Goal: Download file/media

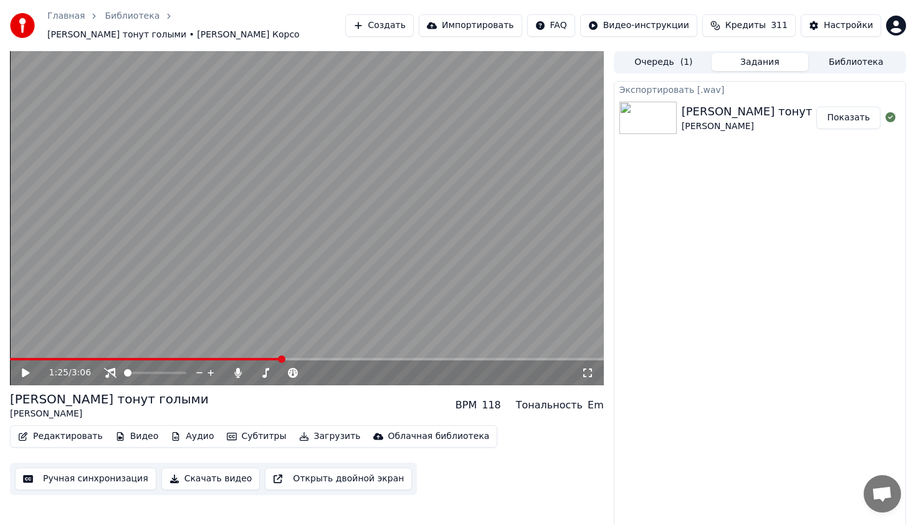
scroll to position [948, 0]
click at [836, 55] on button "Библиотека" at bounding box center [857, 62] width 96 height 18
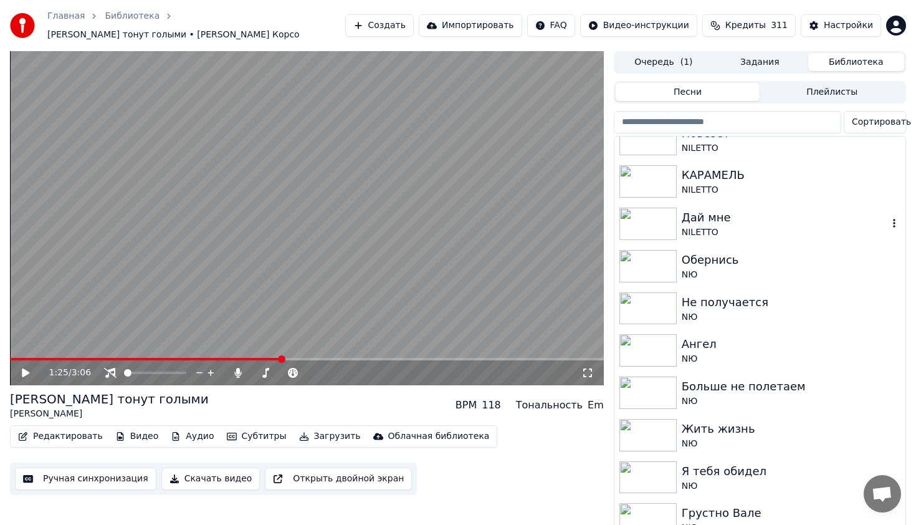
scroll to position [198, 0]
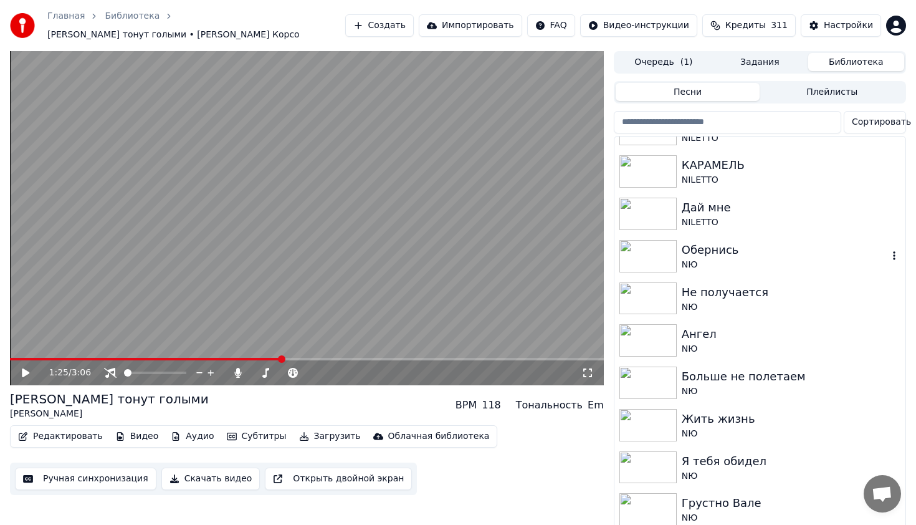
click at [661, 250] on img at bounding box center [648, 256] width 57 height 32
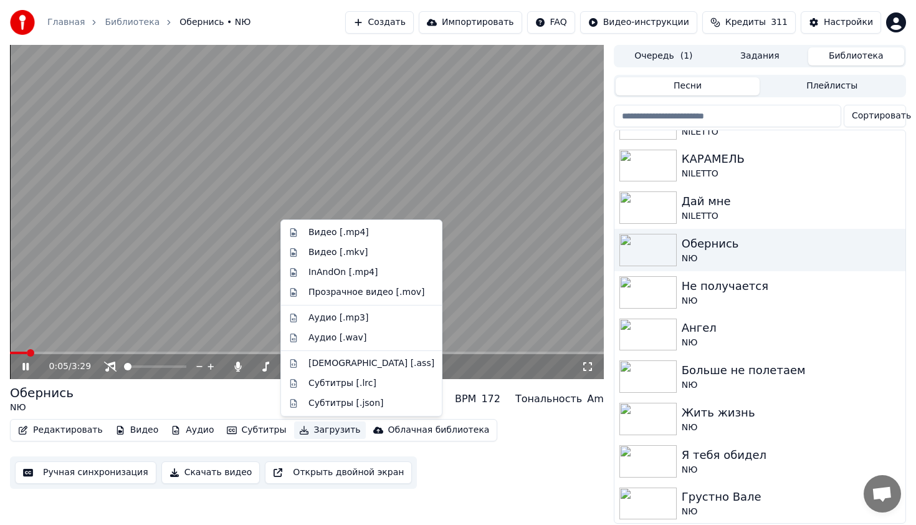
click at [328, 429] on button "Загрузить" at bounding box center [330, 429] width 72 height 17
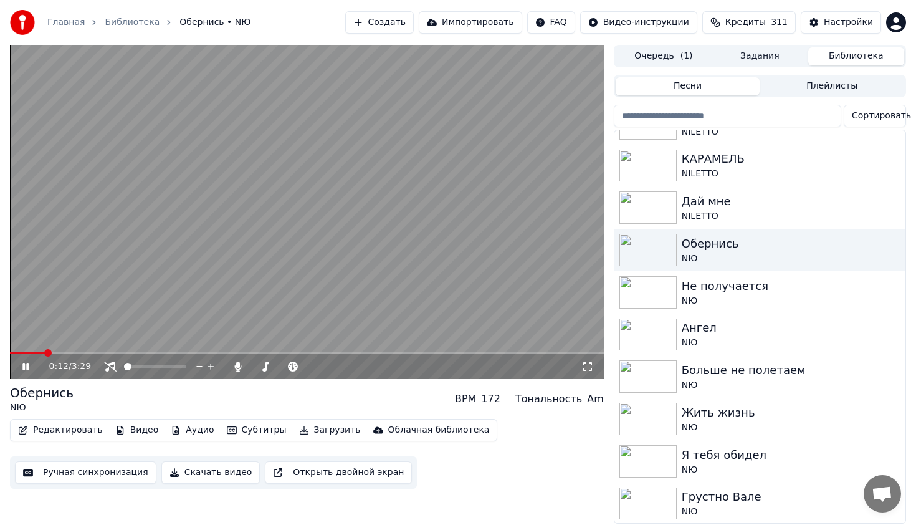
click at [228, 400] on div "Обернись NЮ BPM 172 Тональность Am" at bounding box center [307, 399] width 594 height 30
click at [264, 367] on span at bounding box center [283, 366] width 62 height 2
click at [112, 364] on icon at bounding box center [110, 367] width 12 height 10
click at [238, 366] on icon at bounding box center [237, 367] width 7 height 10
click at [238, 366] on icon at bounding box center [238, 367] width 12 height 10
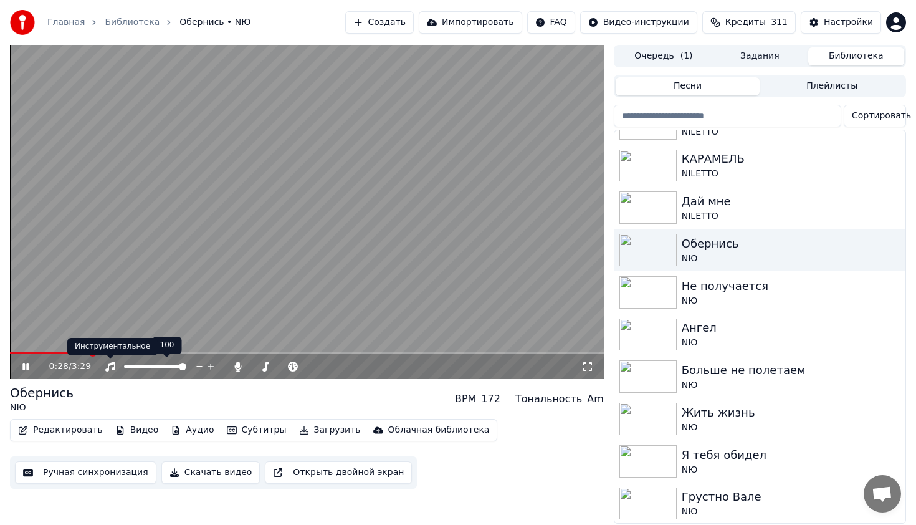
click at [108, 365] on icon at bounding box center [110, 367] width 10 height 10
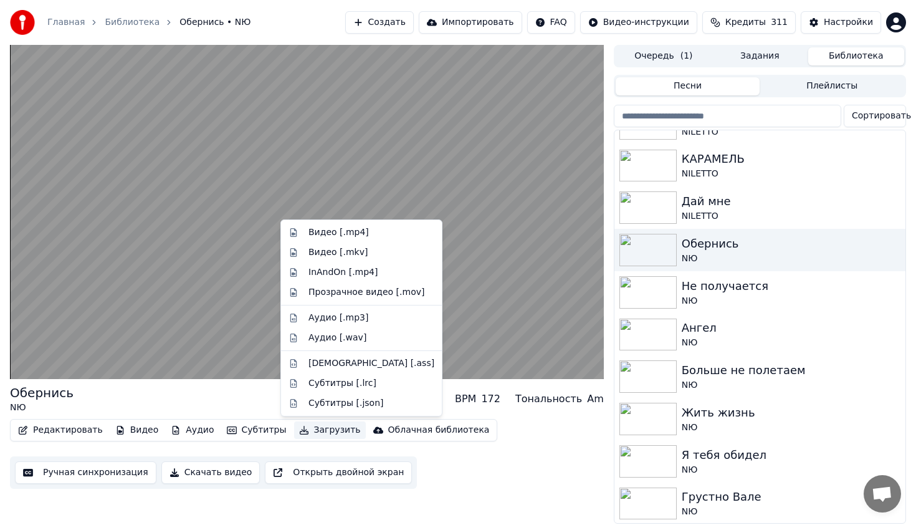
click at [321, 428] on button "Загрузить" at bounding box center [330, 429] width 72 height 17
click at [329, 337] on div "Аудио [.wav]" at bounding box center [338, 338] width 58 height 12
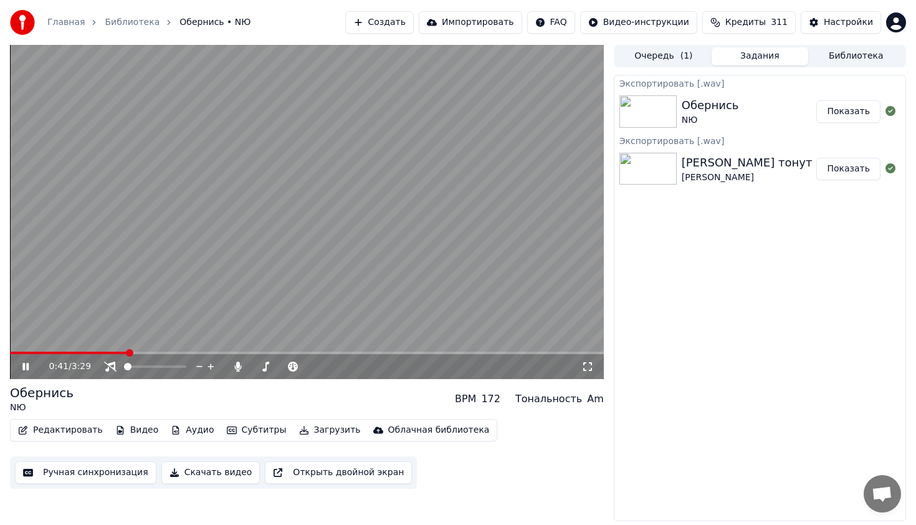
click at [853, 112] on button "Показать" at bounding box center [849, 111] width 64 height 22
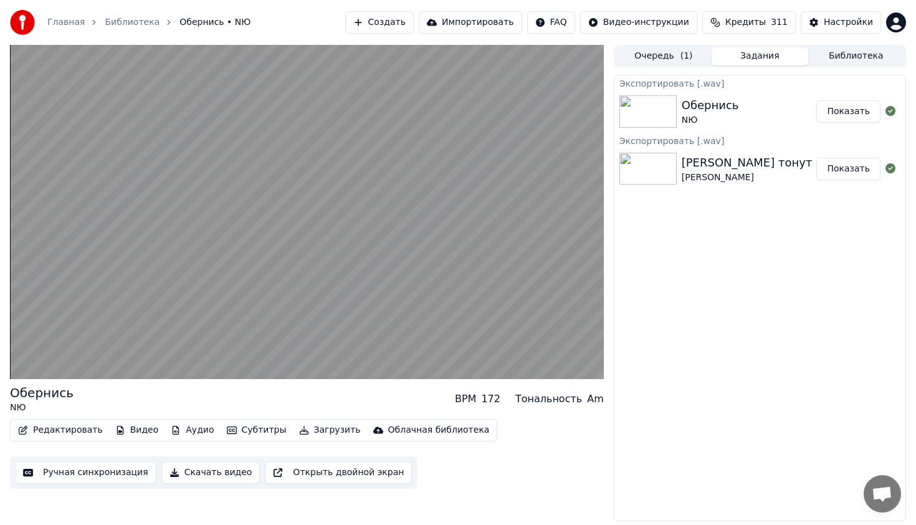
click at [26, 367] on div at bounding box center [307, 212] width 594 height 334
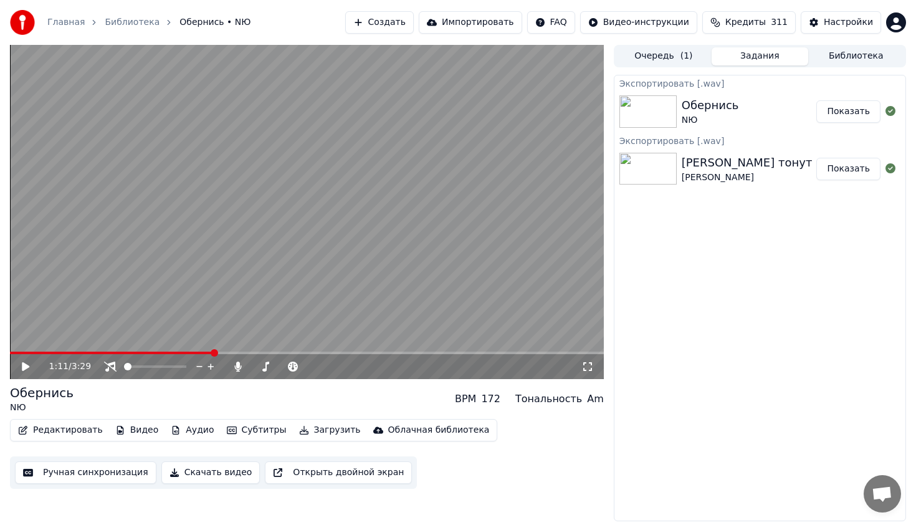
click at [844, 50] on button "Библиотека" at bounding box center [857, 56] width 96 height 18
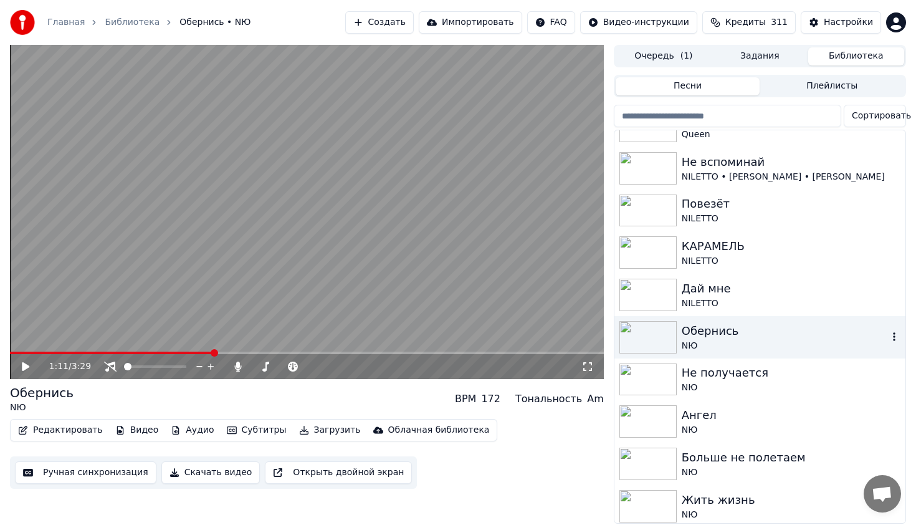
scroll to position [102, 0]
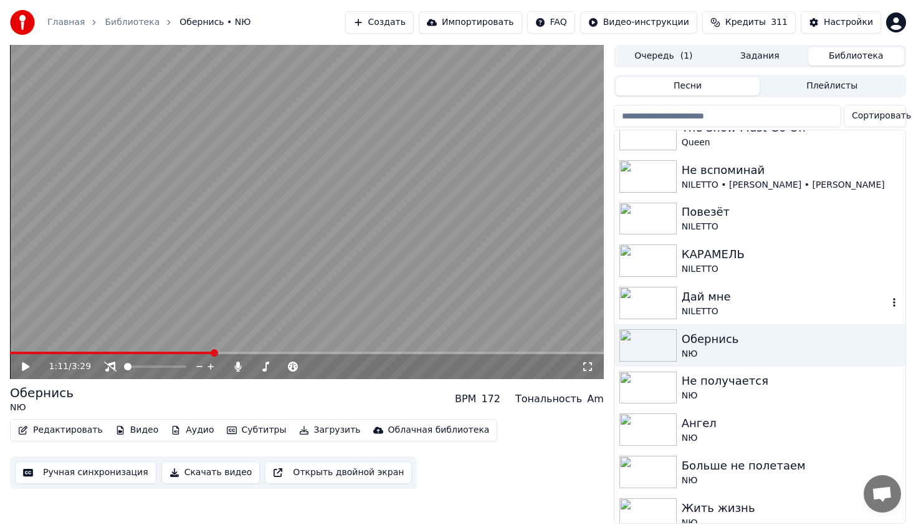
click at [653, 304] on img at bounding box center [648, 303] width 57 height 32
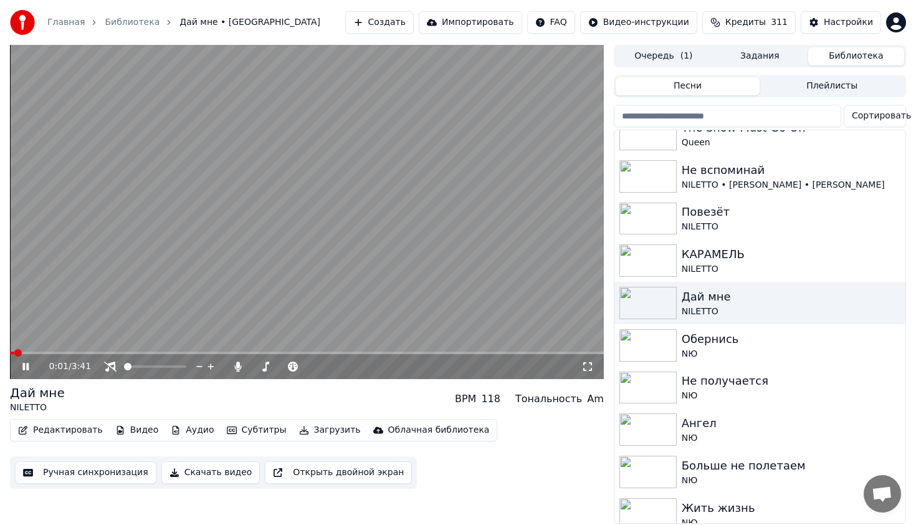
click at [41, 353] on span at bounding box center [307, 353] width 594 height 2
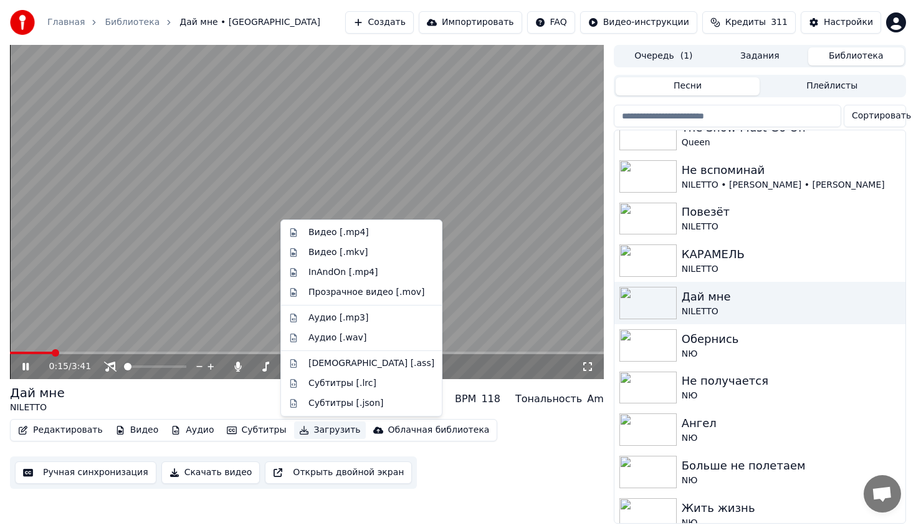
click at [310, 429] on button "Загрузить" at bounding box center [330, 429] width 72 height 17
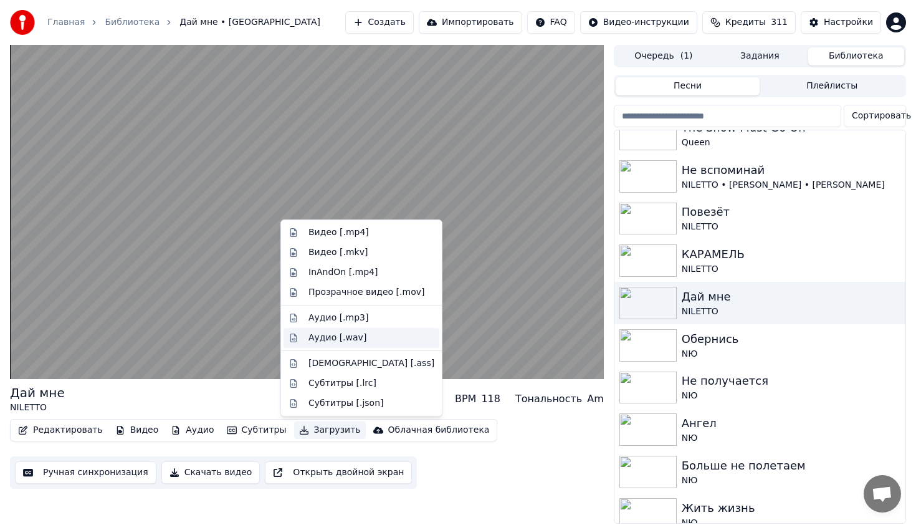
click at [335, 340] on div "Аудио [.wav]" at bounding box center [338, 338] width 58 height 12
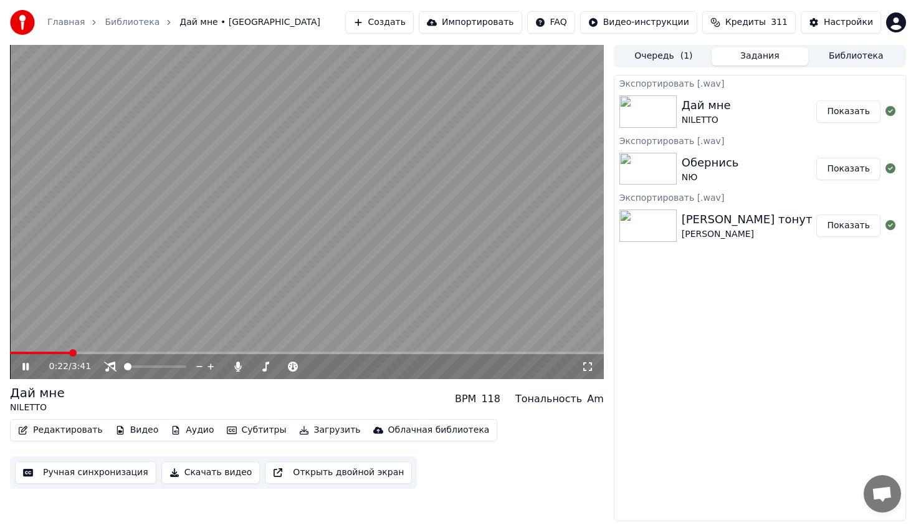
click at [26, 365] on icon at bounding box center [34, 367] width 29 height 10
